Goal: Information Seeking & Learning: Check status

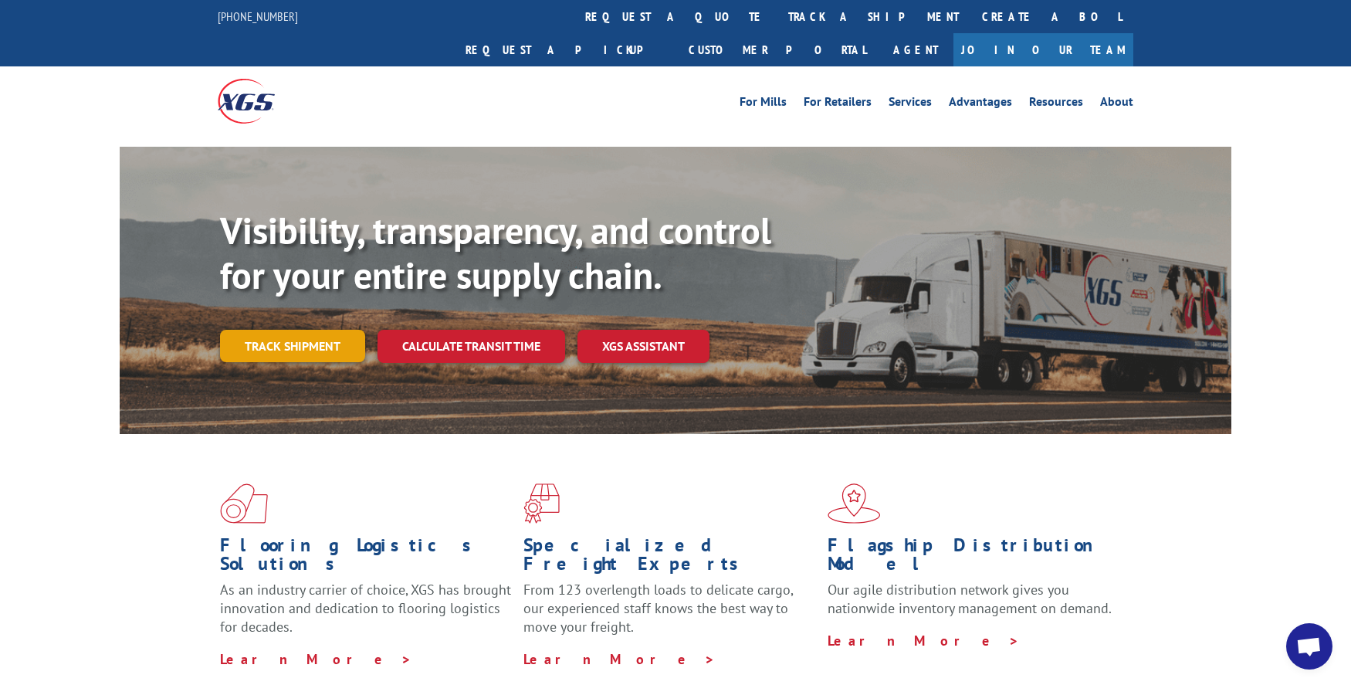
click at [266, 330] on link "Track shipment" at bounding box center [292, 346] width 145 height 32
click at [283, 330] on link "Track shipment" at bounding box center [292, 346] width 145 height 32
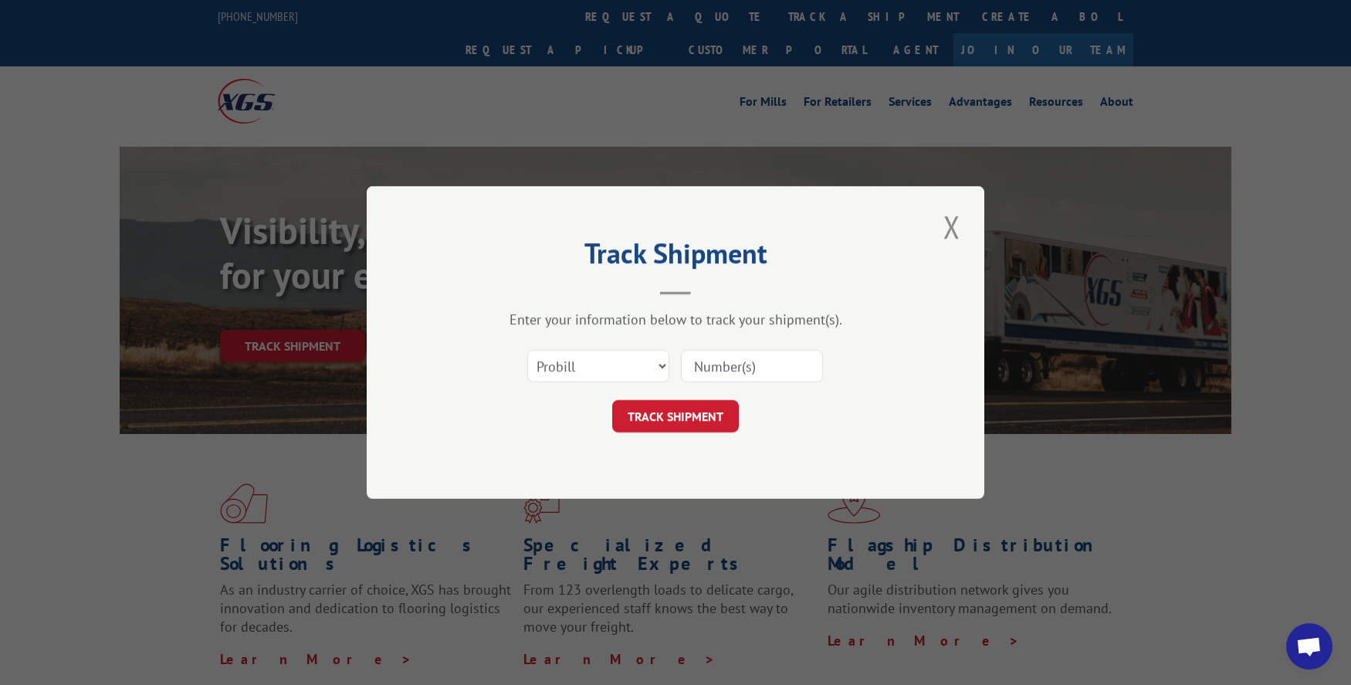
click at [730, 368] on input at bounding box center [752, 366] width 142 height 32
paste input "17401482"
type input "17401482"
click at [666, 420] on button "TRACK SHIPMENT" at bounding box center [675, 416] width 127 height 32
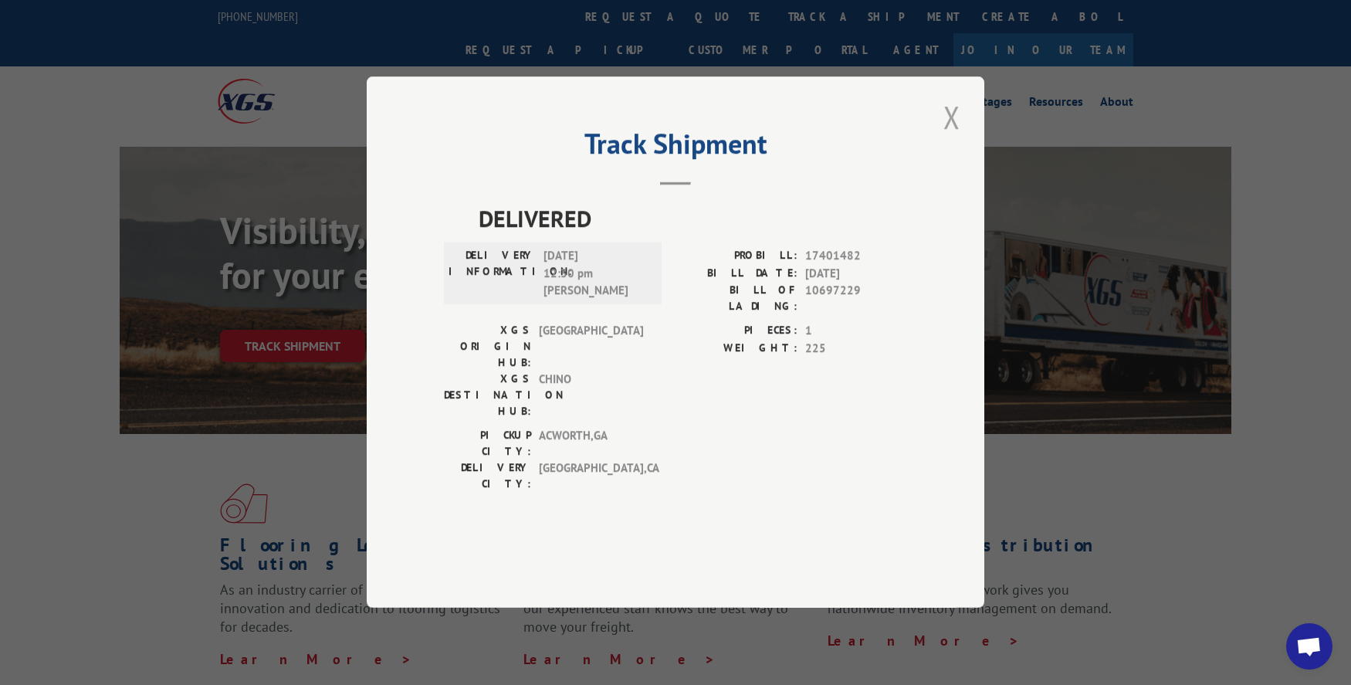
click at [947, 138] on button "Close modal" at bounding box center [952, 117] width 26 height 42
